Goal: Transaction & Acquisition: Purchase product/service

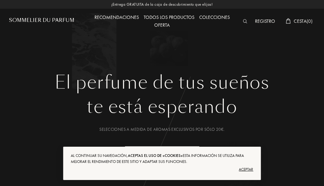
select select "ES"
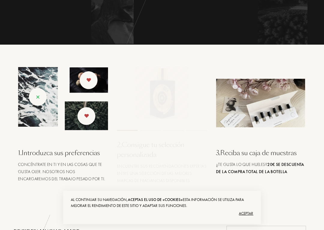
scroll to position [190, 0]
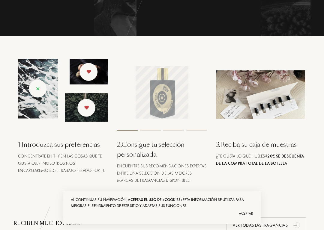
click at [246, 186] on div "Aceptar" at bounding box center [162, 214] width 183 height 10
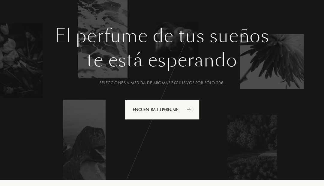
scroll to position [0, 0]
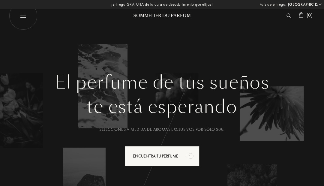
click at [21, 11] on img at bounding box center [23, 15] width 28 height 28
select select "ES"
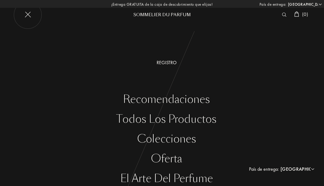
click at [167, 123] on div "Todos los productos" at bounding box center [166, 119] width 315 height 12
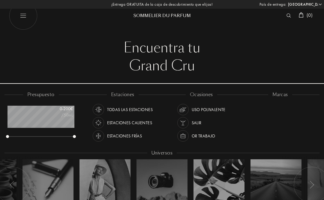
select select "ES"
click at [248, 106] on div at bounding box center [247, 107] width 5 height 5
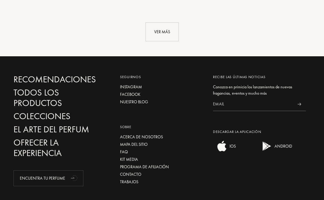
click at [163, 28] on div "Ver más" at bounding box center [161, 32] width 33 height 19
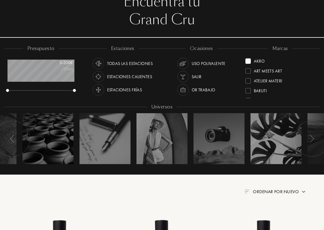
scroll to position [47, 0]
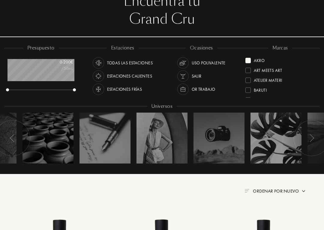
click at [248, 59] on div at bounding box center [247, 60] width 5 height 5
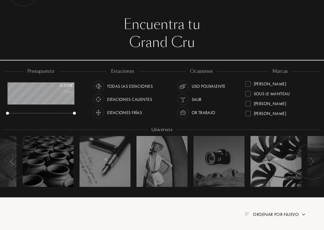
scroll to position [218, 0]
